Goal: Transaction & Acquisition: Obtain resource

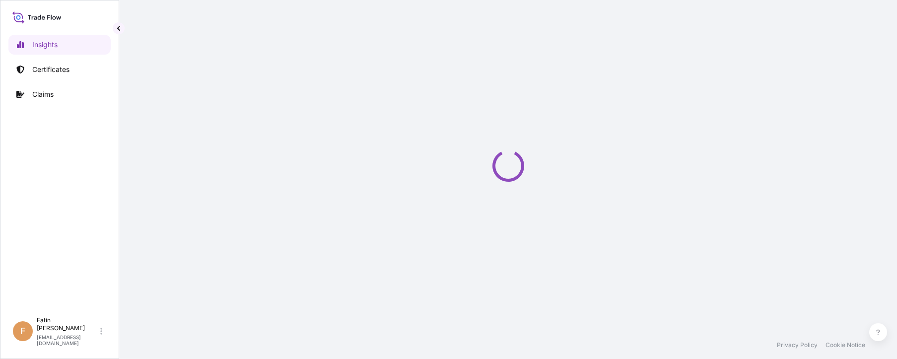
select select "2025"
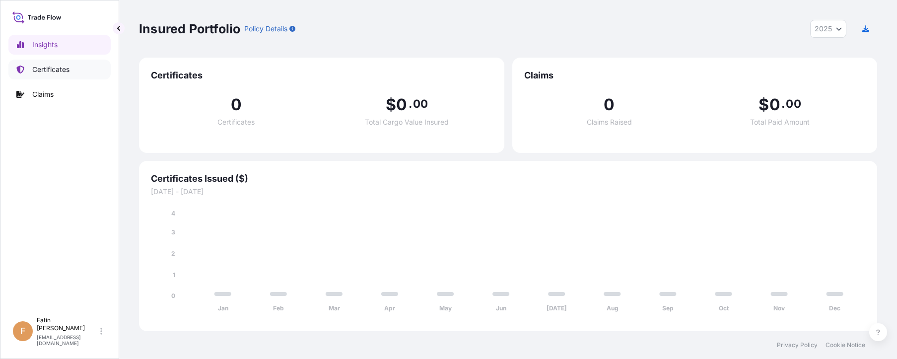
click at [52, 68] on p "Certificates" at bounding box center [50, 70] width 37 height 10
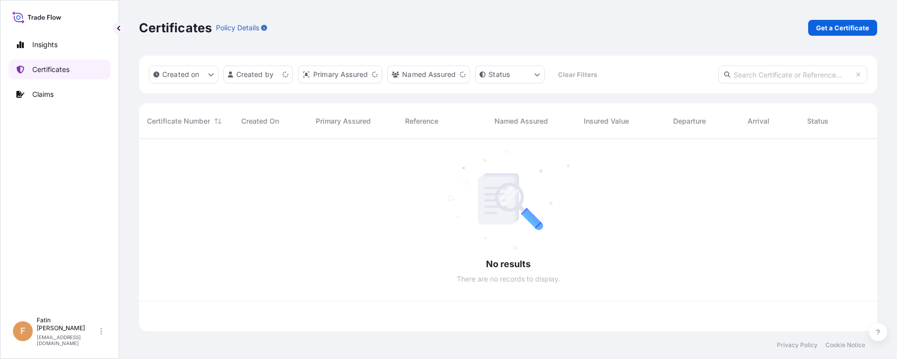
scroll to position [190, 731]
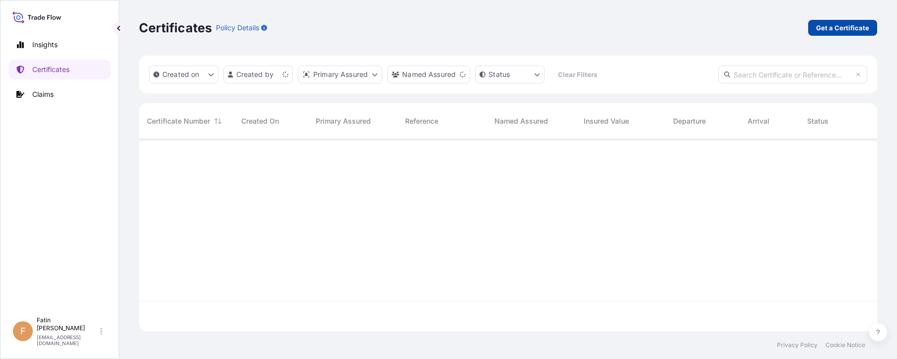
click at [851, 20] on link "Get a Certificate" at bounding box center [842, 28] width 69 height 16
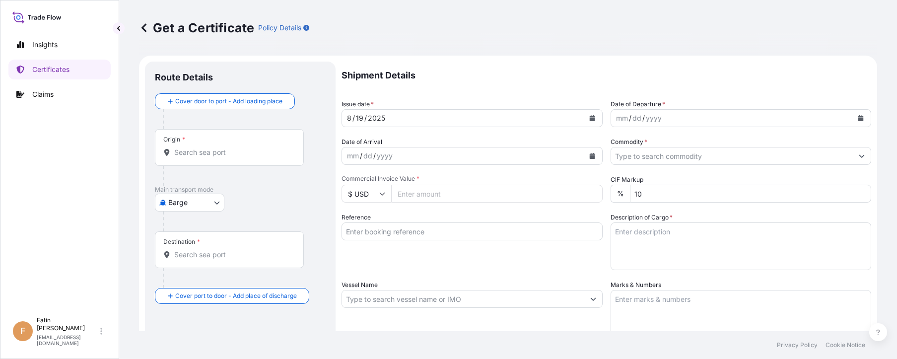
click at [213, 198] on body "Insights Certificates Claims F Fatin Japridin [EMAIL_ADDRESS][DOMAIN_NAME] Get …" at bounding box center [448, 179] width 897 height 359
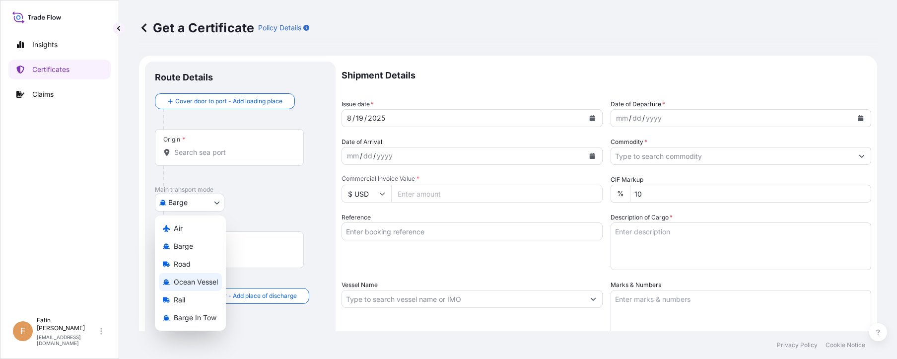
click at [203, 278] on span "Ocean Vessel" at bounding box center [196, 282] width 44 height 10
select select "Ocean Vessel"
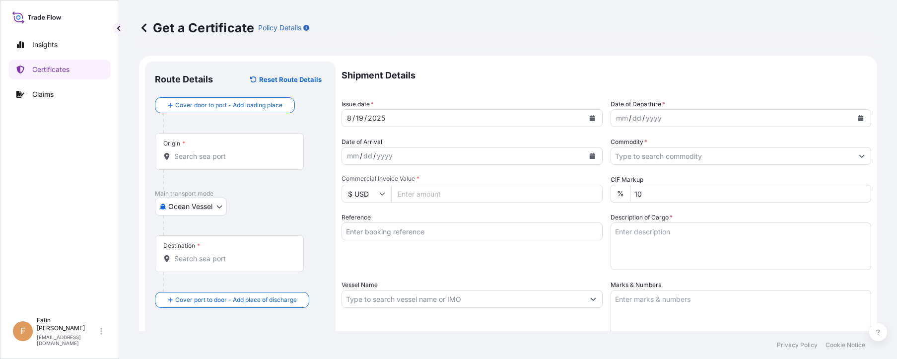
click at [242, 163] on div "Origin *" at bounding box center [229, 151] width 149 height 37
click at [242, 161] on input "Origin *" at bounding box center [232, 156] width 117 height 10
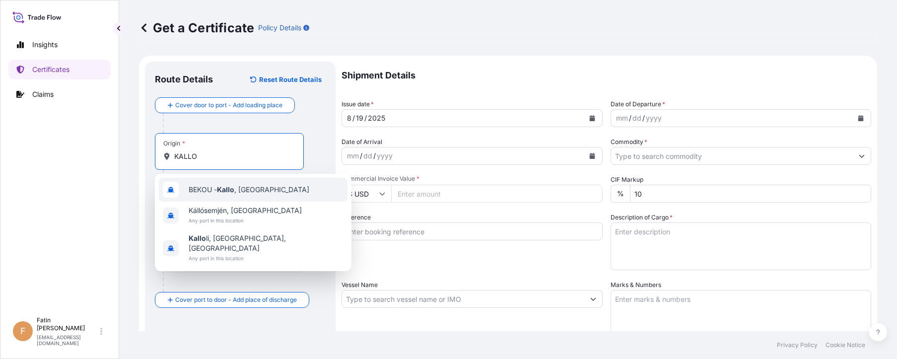
click at [242, 189] on span "BEKOU - [GEOGRAPHIC_DATA] , [GEOGRAPHIC_DATA]" at bounding box center [249, 190] width 121 height 10
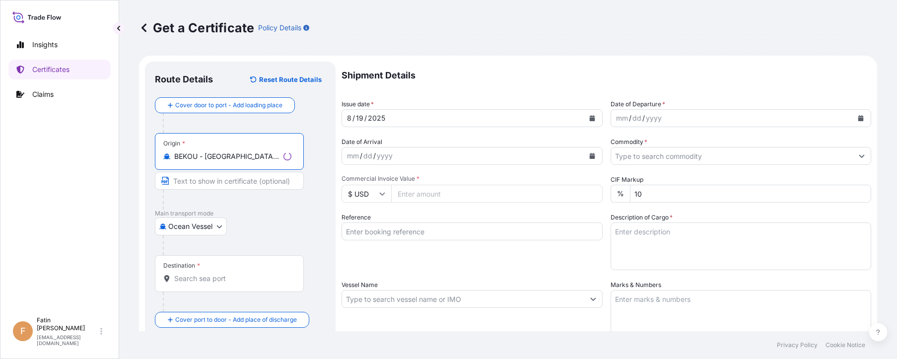
type input "BEKOU - [GEOGRAPHIC_DATA], [GEOGRAPHIC_DATA]"
click at [200, 278] on input "Destination *" at bounding box center [232, 279] width 117 height 10
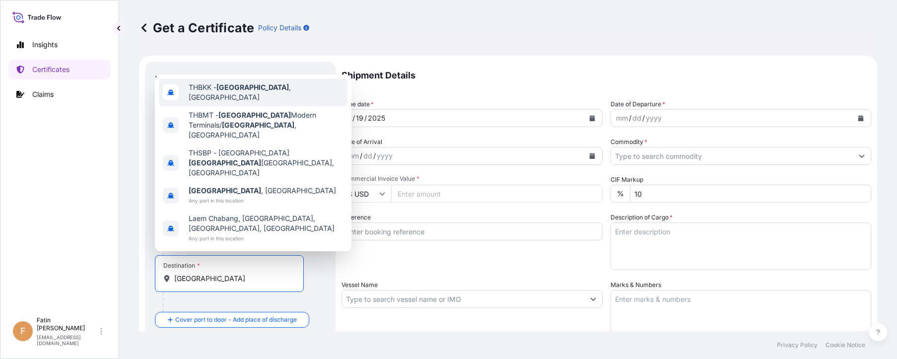
click at [255, 106] on div "THBKK - [GEOGRAPHIC_DATA] , [GEOGRAPHIC_DATA]" at bounding box center [253, 92] width 189 height 28
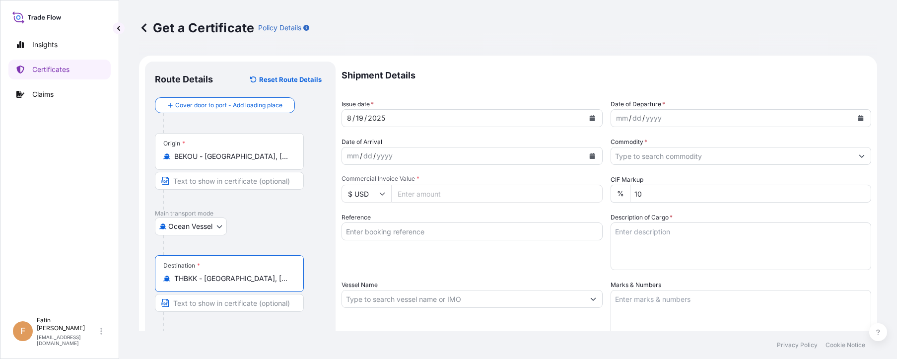
type input "THBKK - [GEOGRAPHIC_DATA], [GEOGRAPHIC_DATA]"
click at [79, 260] on div "Insights Certificates Claims" at bounding box center [59, 169] width 102 height 286
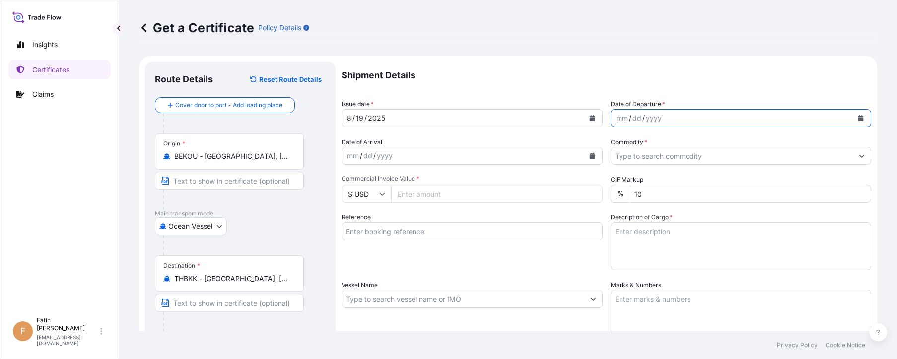
click at [857, 118] on button "Calendar" at bounding box center [861, 118] width 16 height 16
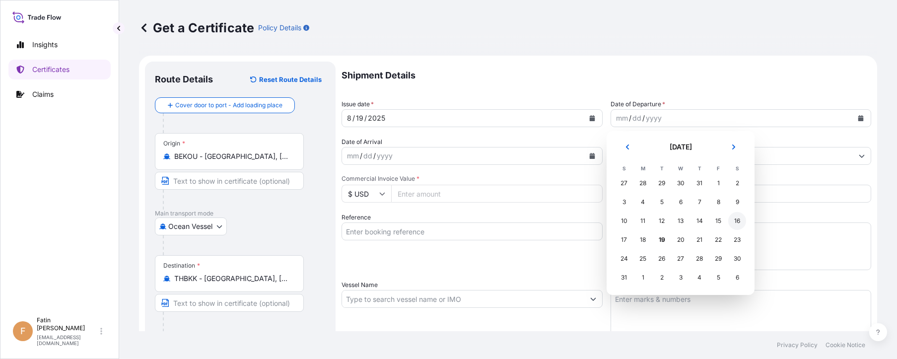
click at [736, 218] on div "16" at bounding box center [737, 221] width 18 height 18
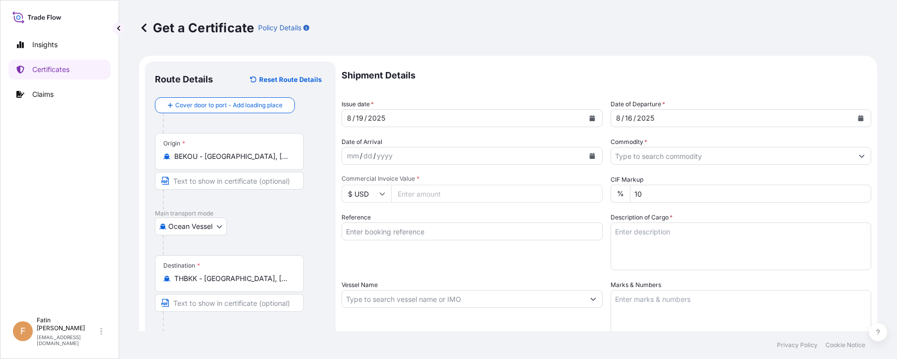
click at [589, 157] on icon "Calendar" at bounding box center [592, 156] width 6 height 6
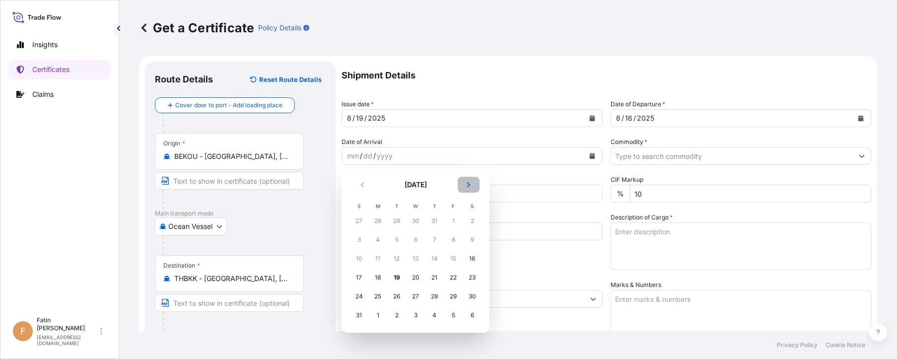
click at [464, 187] on button "Next" at bounding box center [469, 185] width 22 height 16
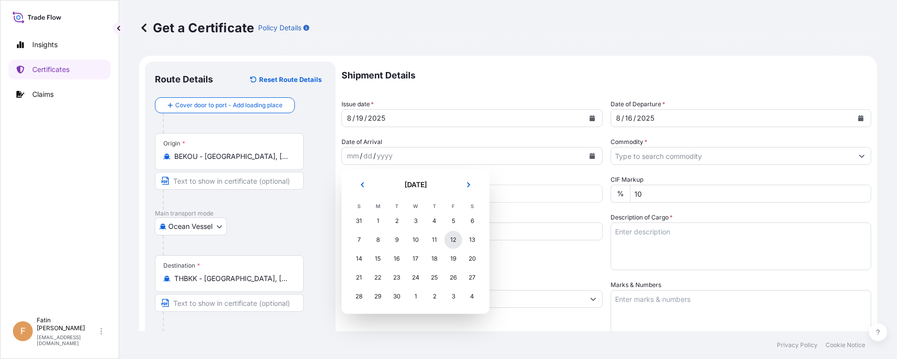
click at [449, 238] on div "12" at bounding box center [453, 240] width 18 height 18
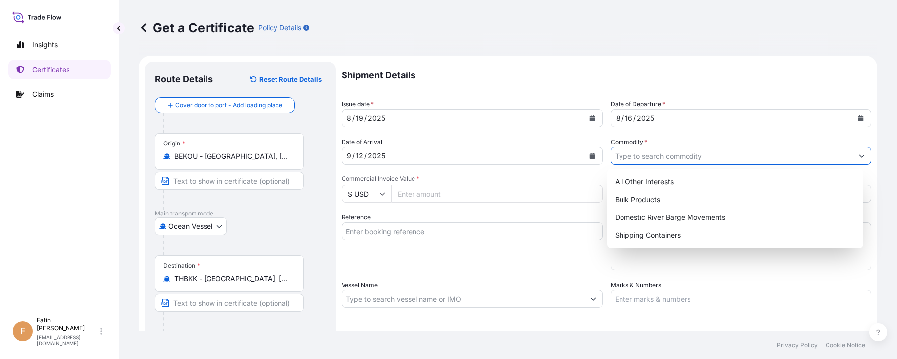
click at [652, 157] on input "Commodity *" at bounding box center [732, 156] width 242 height 18
click at [640, 230] on div "Shipping Containers" at bounding box center [735, 235] width 248 height 18
type input "Shipping Containers"
click at [410, 198] on input "Commercial Invoice Value *" at bounding box center [496, 194] width 211 height 18
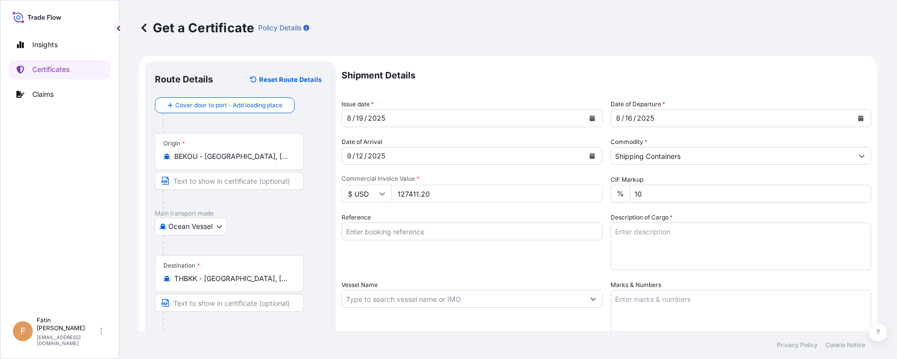
type input "127411.20"
click at [410, 264] on div "Reference" at bounding box center [472, 241] width 261 height 58
click at [400, 196] on input "127411.20" at bounding box center [496, 194] width 211 height 18
click at [497, 235] on input "Reference" at bounding box center [472, 231] width 261 height 18
click at [468, 242] on div "Reference" at bounding box center [472, 241] width 261 height 58
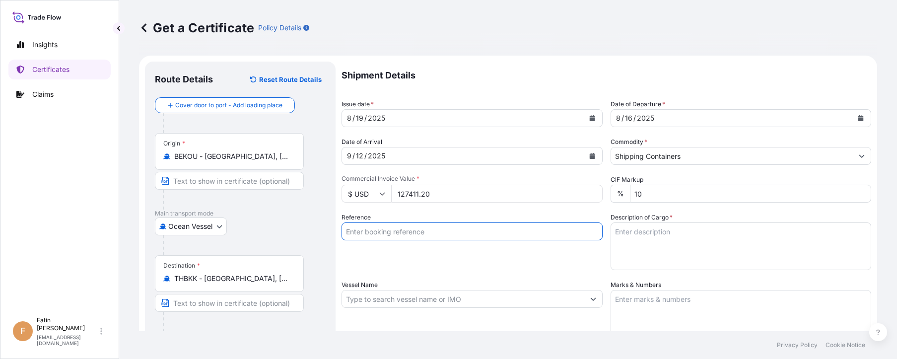
click at [455, 236] on input "Reference" at bounding box center [472, 231] width 261 height 18
paste input "B000233078"
type input "B000233078"
drag, startPoint x: 26, startPoint y: 273, endPoint x: 69, endPoint y: 265, distance: 44.3
click at [26, 273] on div "Insights Certificates Claims" at bounding box center [59, 169] width 102 height 286
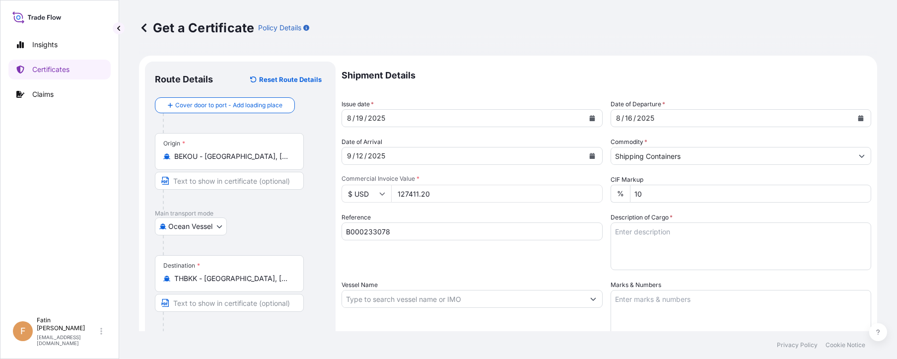
click at [655, 233] on textarea "Description of Cargo *" at bounding box center [741, 246] width 261 height 48
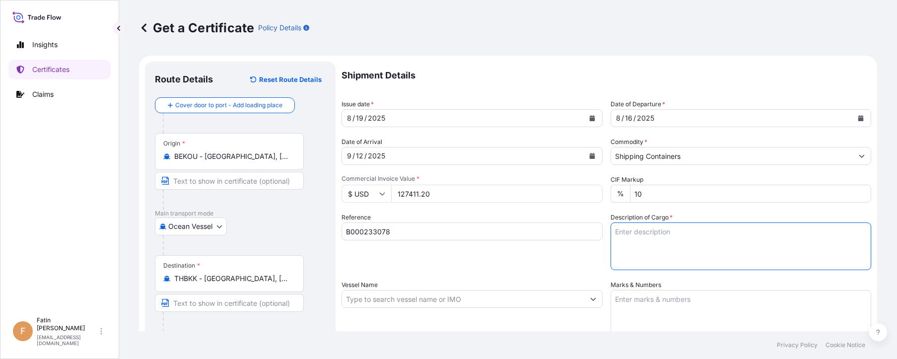
paste textarea "448 CARTON LOADED ONTO 32 PALLETS LOADED INTO 1 40' CONTAINER(S) CARBOPOL(R) UL…"
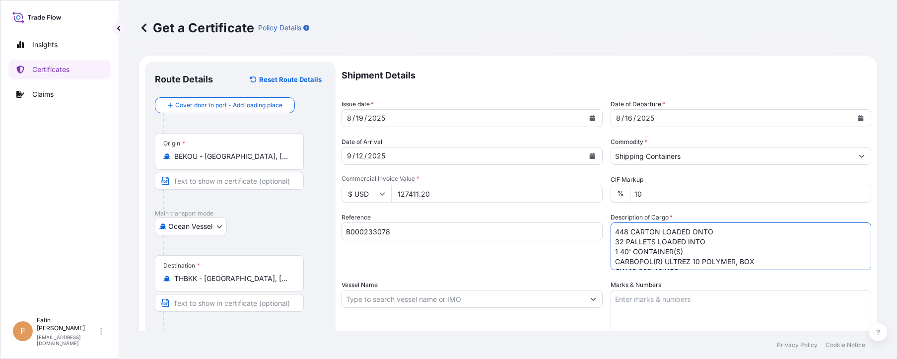
scroll to position [26, 0]
type textarea "448 CARTON LOADED ONTO 32 PALLETS LOADED INTO 1 40' CONTAINER(S) CARBOPOL(R) UL…"
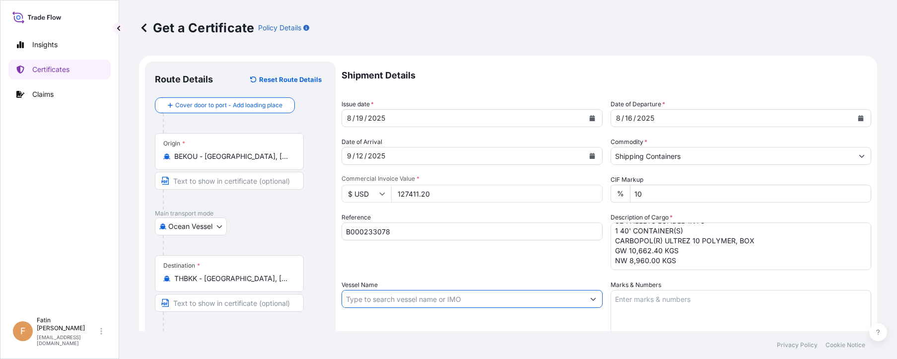
click at [401, 300] on input "Vessel Name" at bounding box center [463, 299] width 242 height 18
paste input "SEASPAN ADONIS"
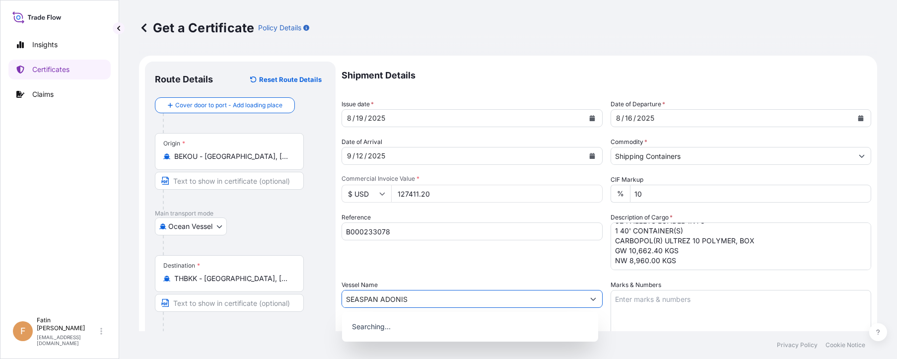
type input "SEASPAN ADONIS"
click at [428, 262] on div "Reference B000233078" at bounding box center [472, 241] width 261 height 58
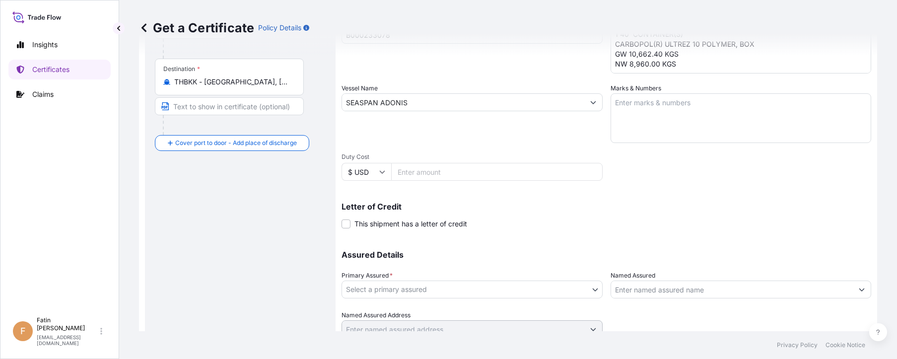
scroll to position [199, 0]
click at [424, 275] on div "Primary Assured * Select a primary assured" at bounding box center [472, 283] width 261 height 28
click at [424, 284] on body "0 options available. Insights Certificates Claims F Fatin Japridin [EMAIL_ADDRE…" at bounding box center [448, 179] width 897 height 359
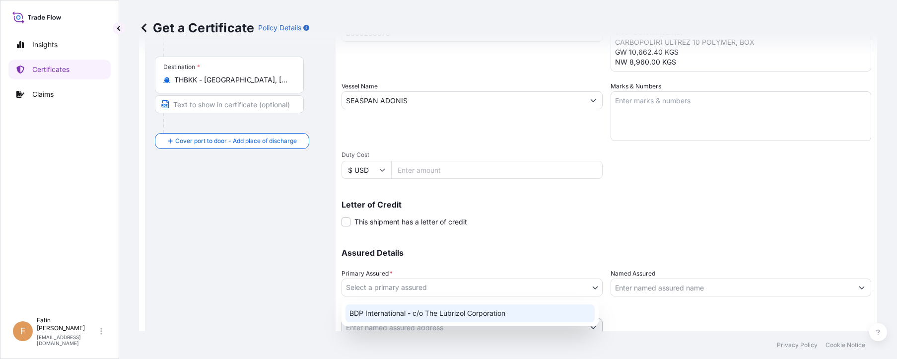
click at [419, 310] on div "BDP International - c/o The Lubrizol Corporation" at bounding box center [469, 313] width 249 height 18
select select "31972"
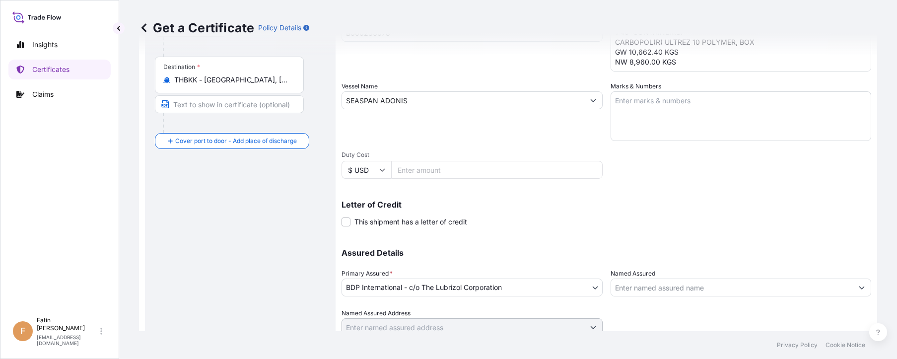
click at [164, 240] on div "Route Details Reset Route Details Cover door to port - Add loading place Place …" at bounding box center [240, 113] width 171 height 481
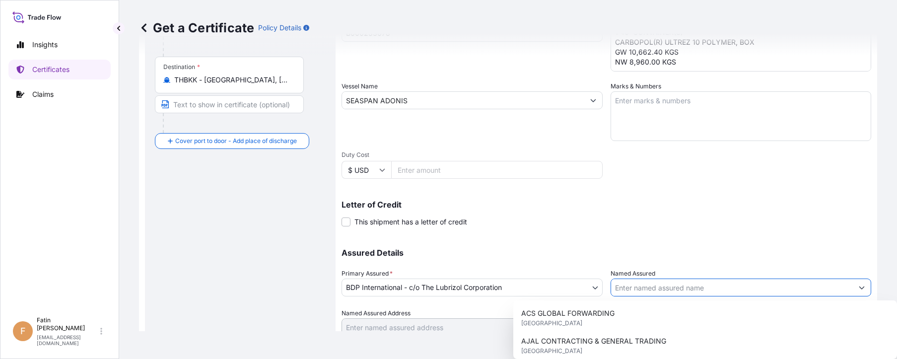
click at [652, 286] on input "Named Assured" at bounding box center [732, 287] width 242 height 18
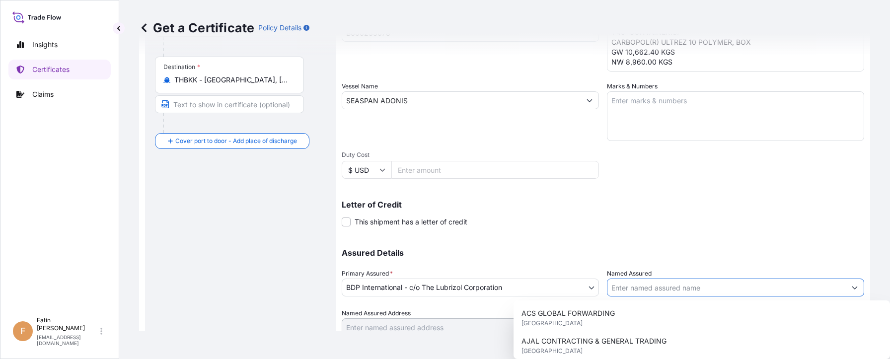
paste input "NAMSIANG CO.,LTD."
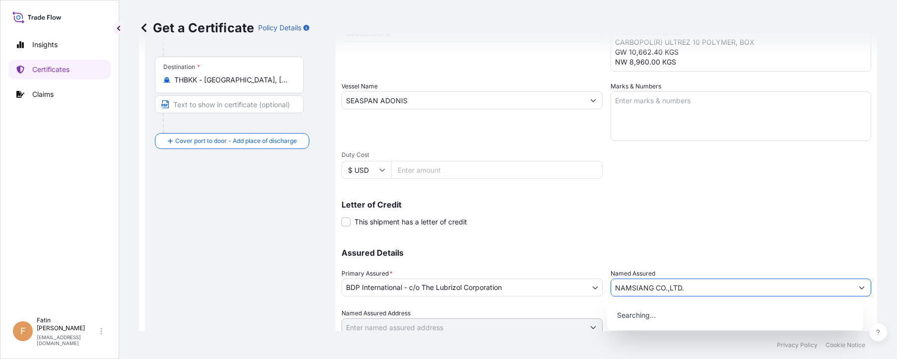
type input "NAMSIANG CO.,LTD."
click at [667, 245] on div "Assured Details Primary Assured * BDP International - c/o The Lubrizol Corporat…" at bounding box center [607, 286] width 530 height 99
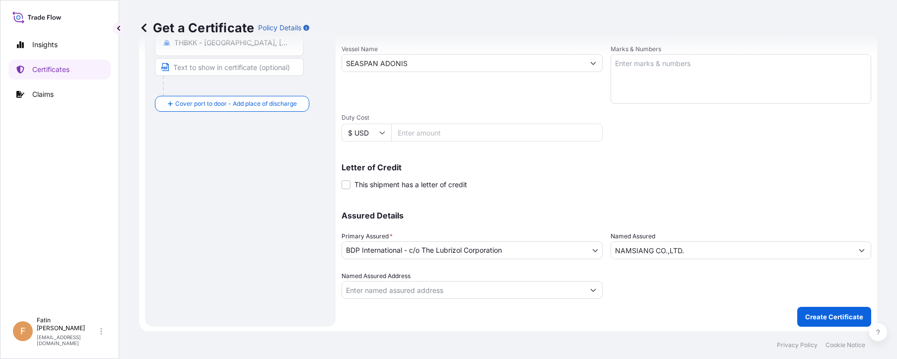
scroll to position [237, 0]
click at [710, 192] on div "Shipment Details Issue date * [DATE] Date of Departure * [DATE] Date of Arrival…" at bounding box center [607, 60] width 530 height 473
click at [823, 314] on p "Create Certificate" at bounding box center [834, 315] width 58 height 10
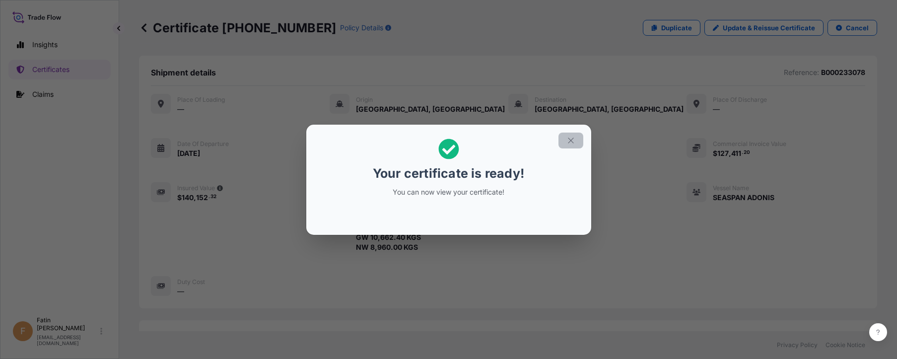
click at [573, 141] on icon "button" at bounding box center [570, 140] width 9 height 9
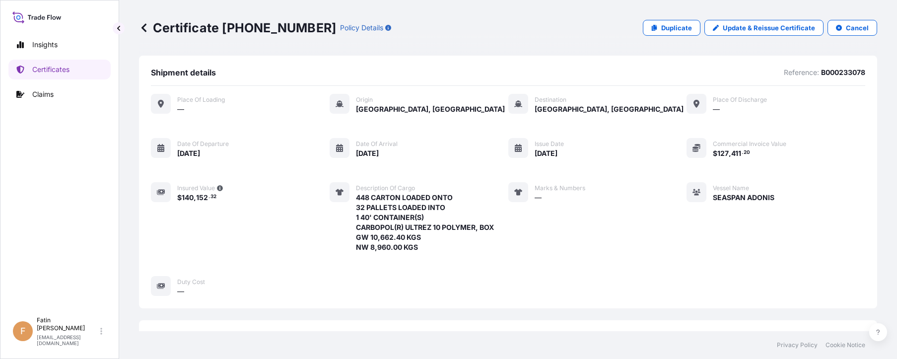
drag, startPoint x: 103, startPoint y: 145, endPoint x: 129, endPoint y: 166, distance: 33.6
click at [103, 145] on div "Insights Certificates Claims" at bounding box center [59, 169] width 102 height 286
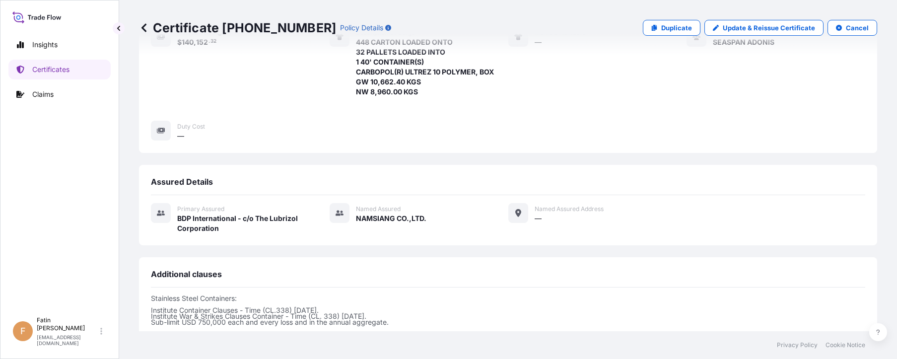
scroll to position [298, 0]
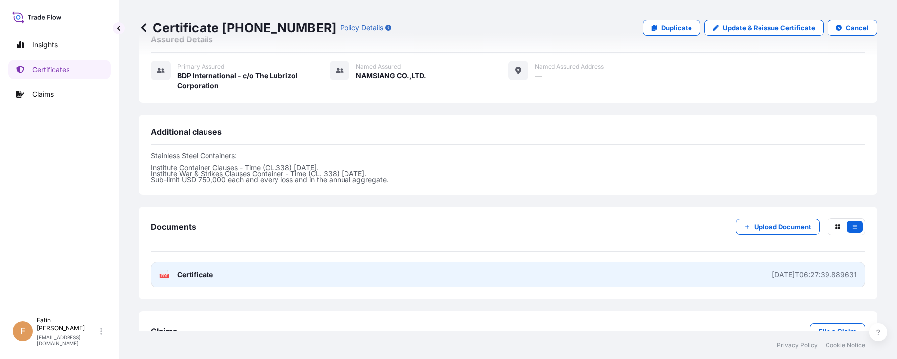
click at [188, 277] on span "Certificate" at bounding box center [195, 275] width 36 height 10
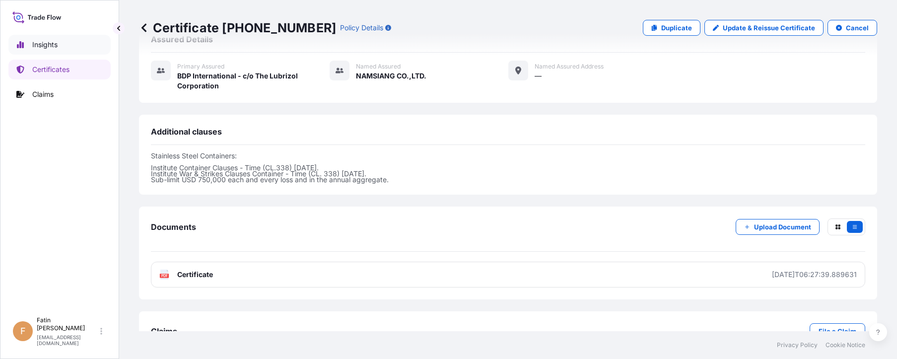
click at [67, 40] on link "Insights" at bounding box center [59, 45] width 102 height 20
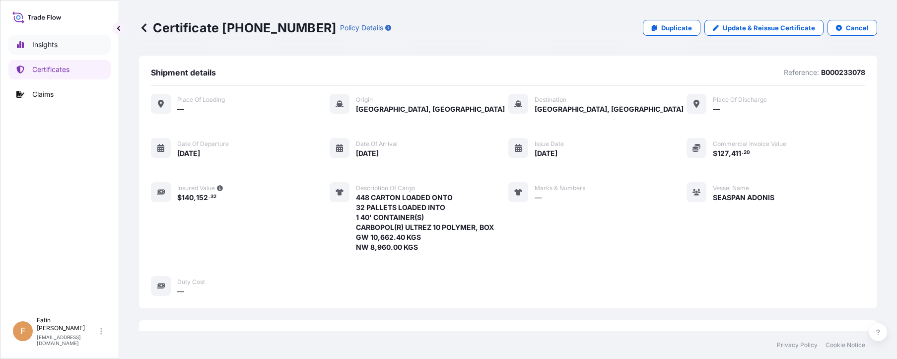
select select "2025"
